Goal: Task Accomplishment & Management: Use online tool/utility

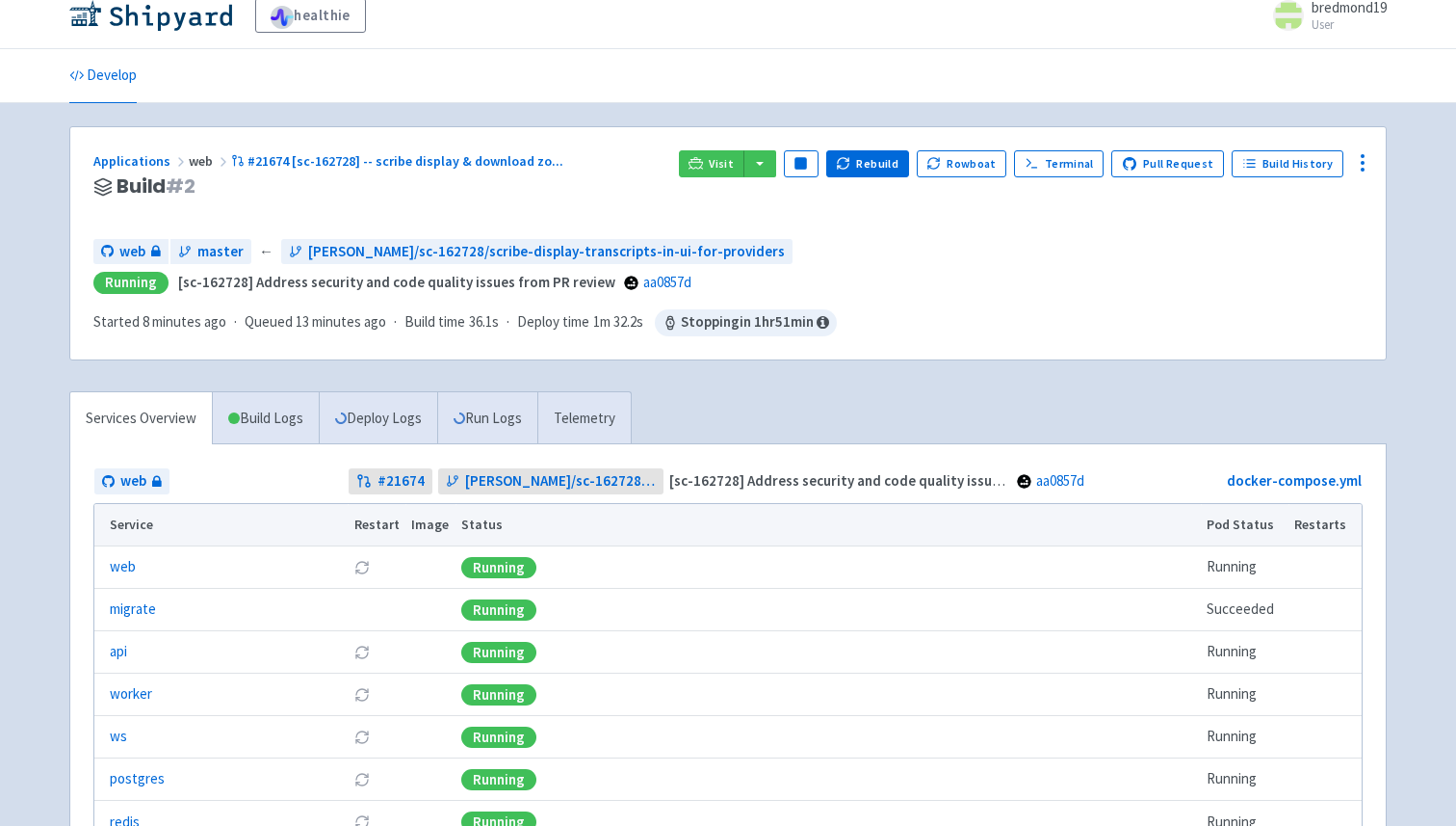
scroll to position [25, 0]
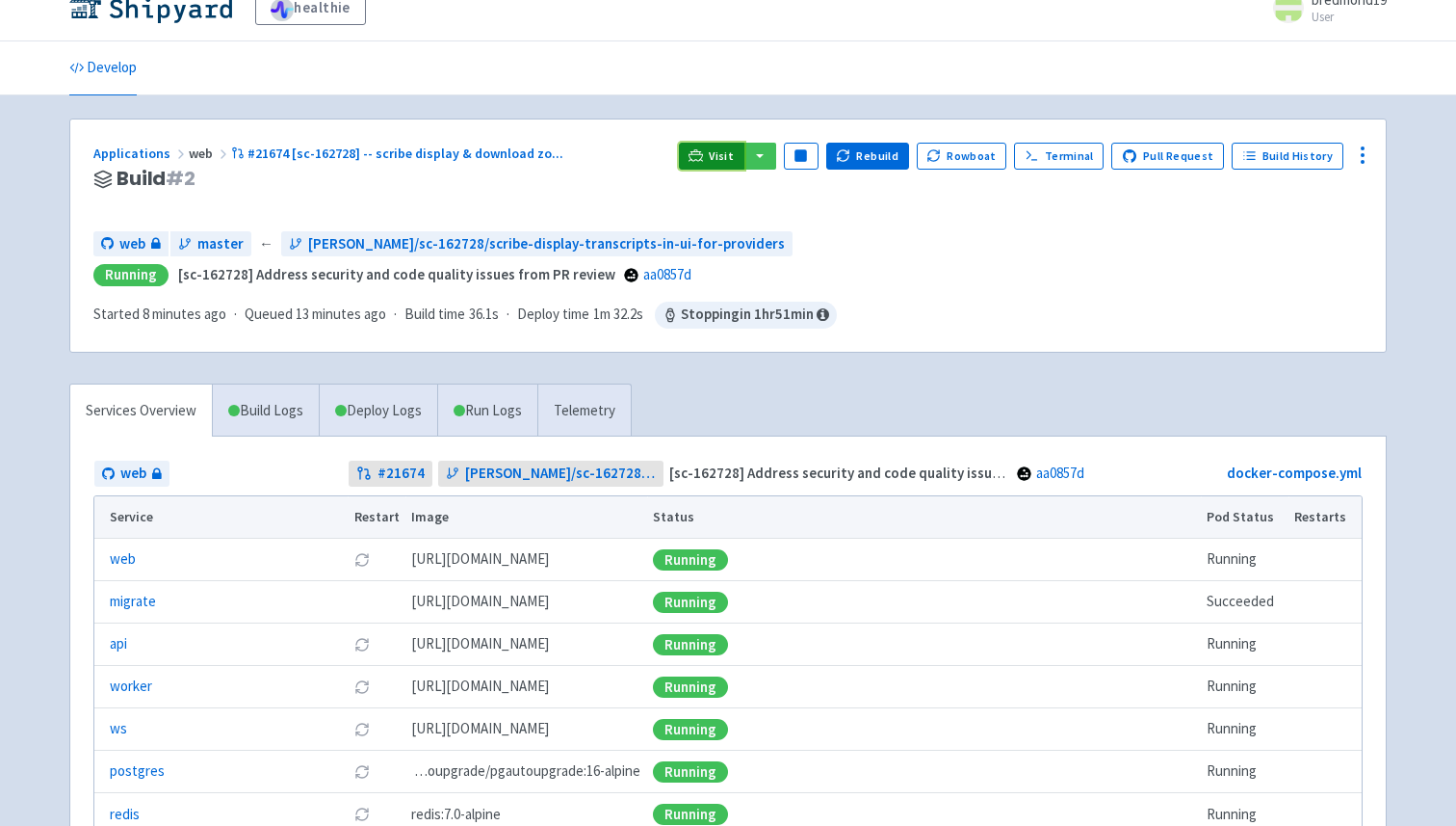
click at [721, 152] on link "Visit" at bounding box center [711, 156] width 65 height 27
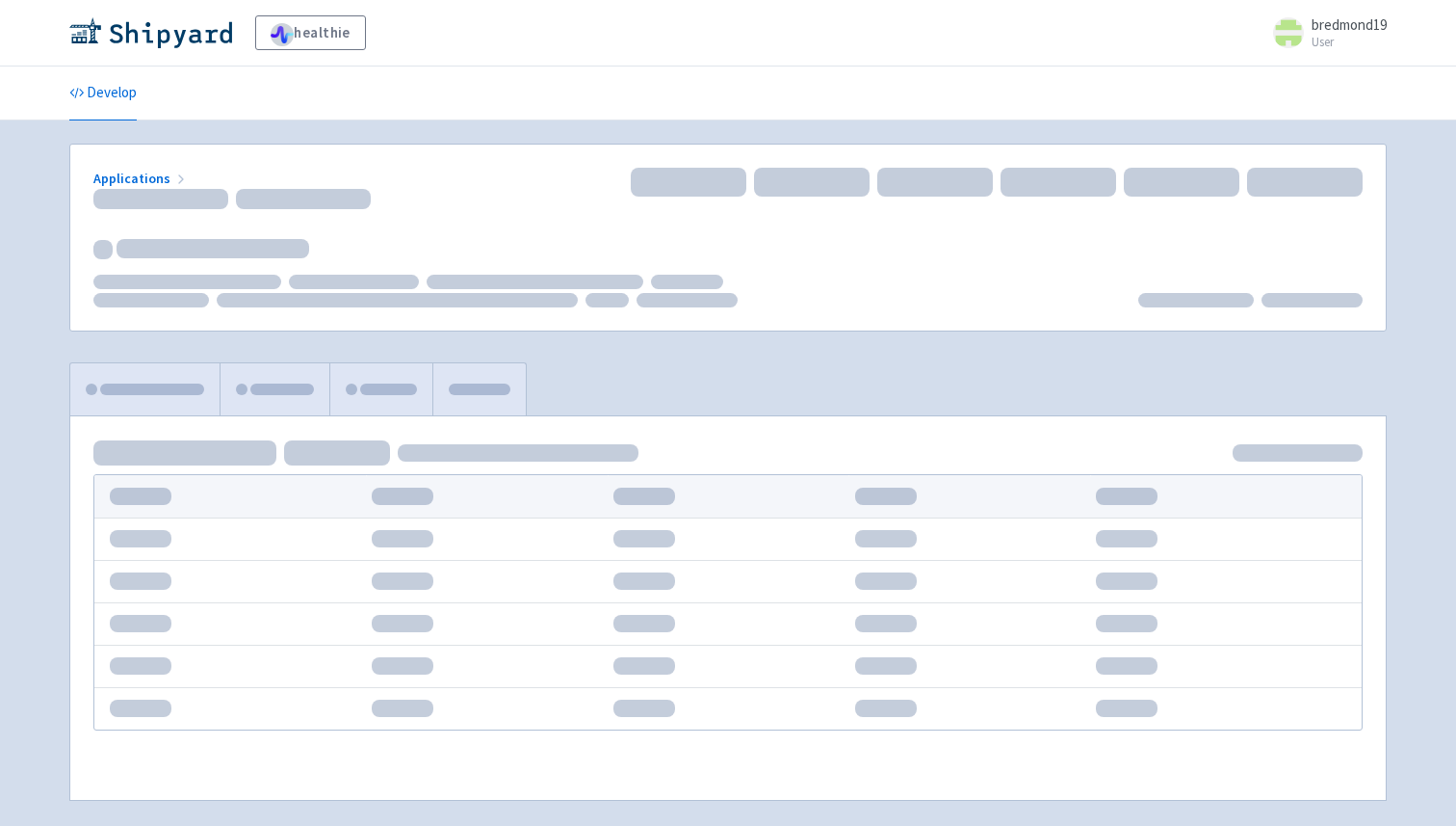
scroll to position [25, 0]
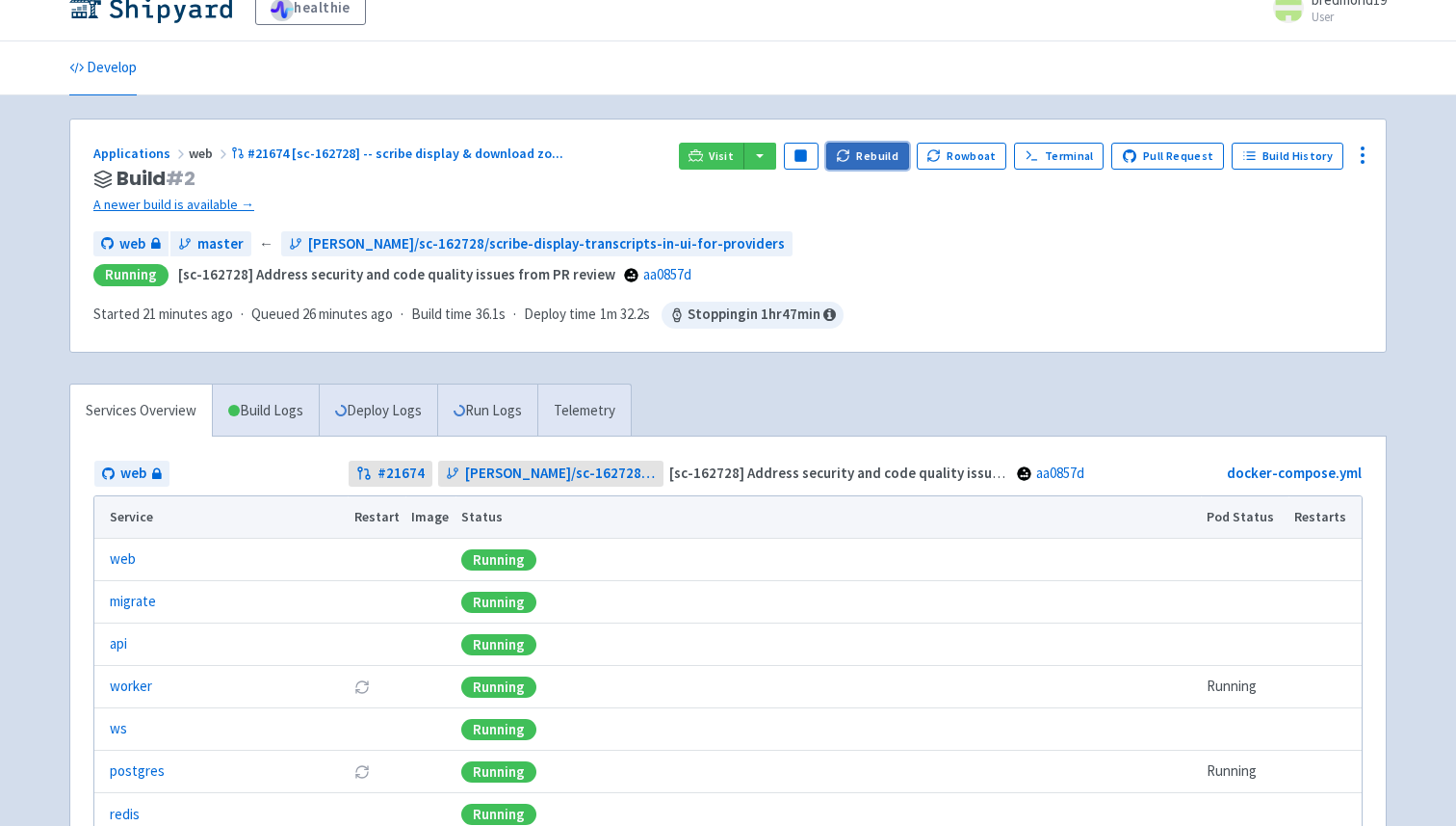
click at [884, 156] on button "Rebuild" at bounding box center [867, 156] width 83 height 27
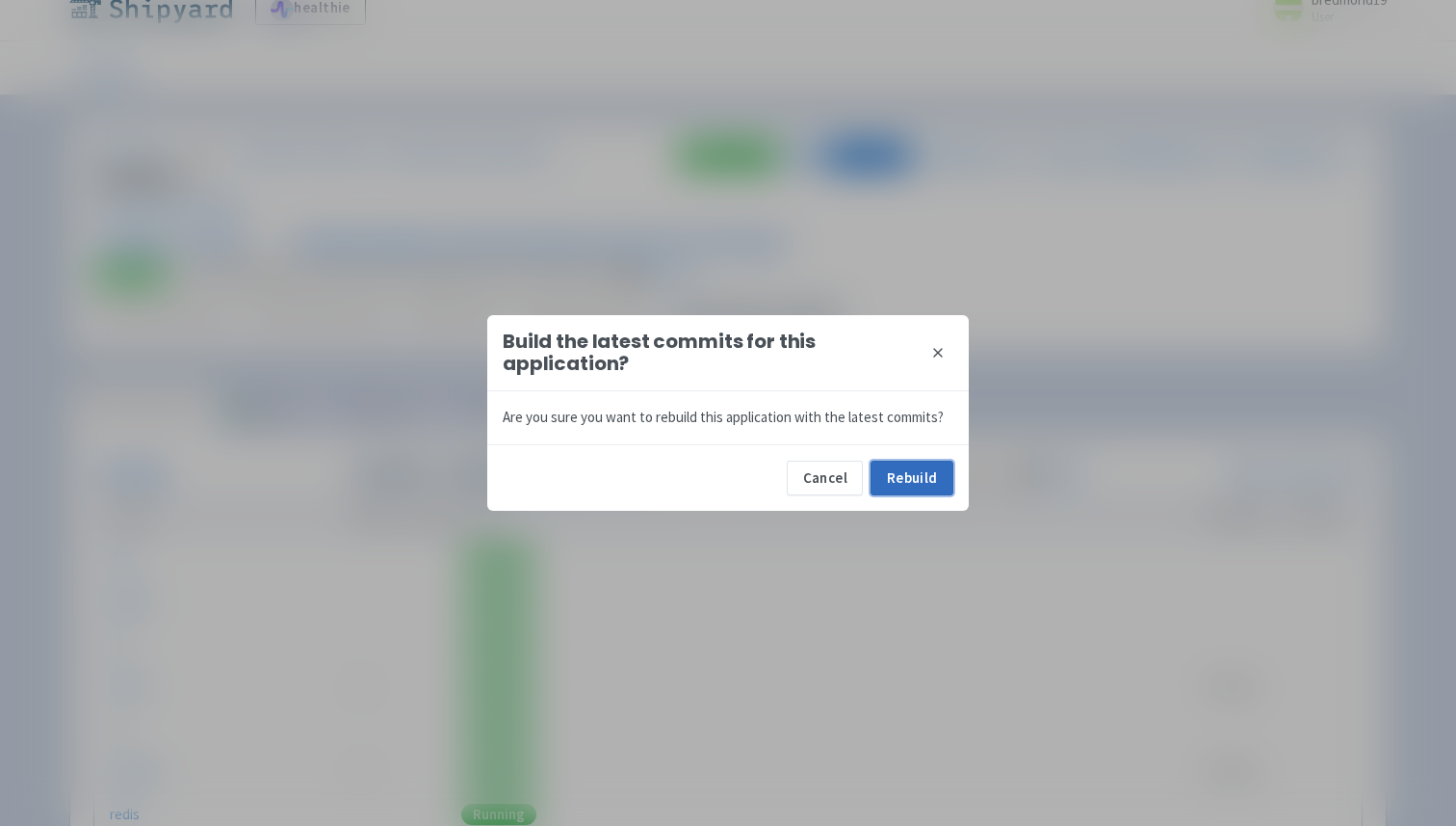
click at [912, 469] on button "Rebuild" at bounding box center [912, 477] width 83 height 34
